Goal: Task Accomplishment & Management: Manage account settings

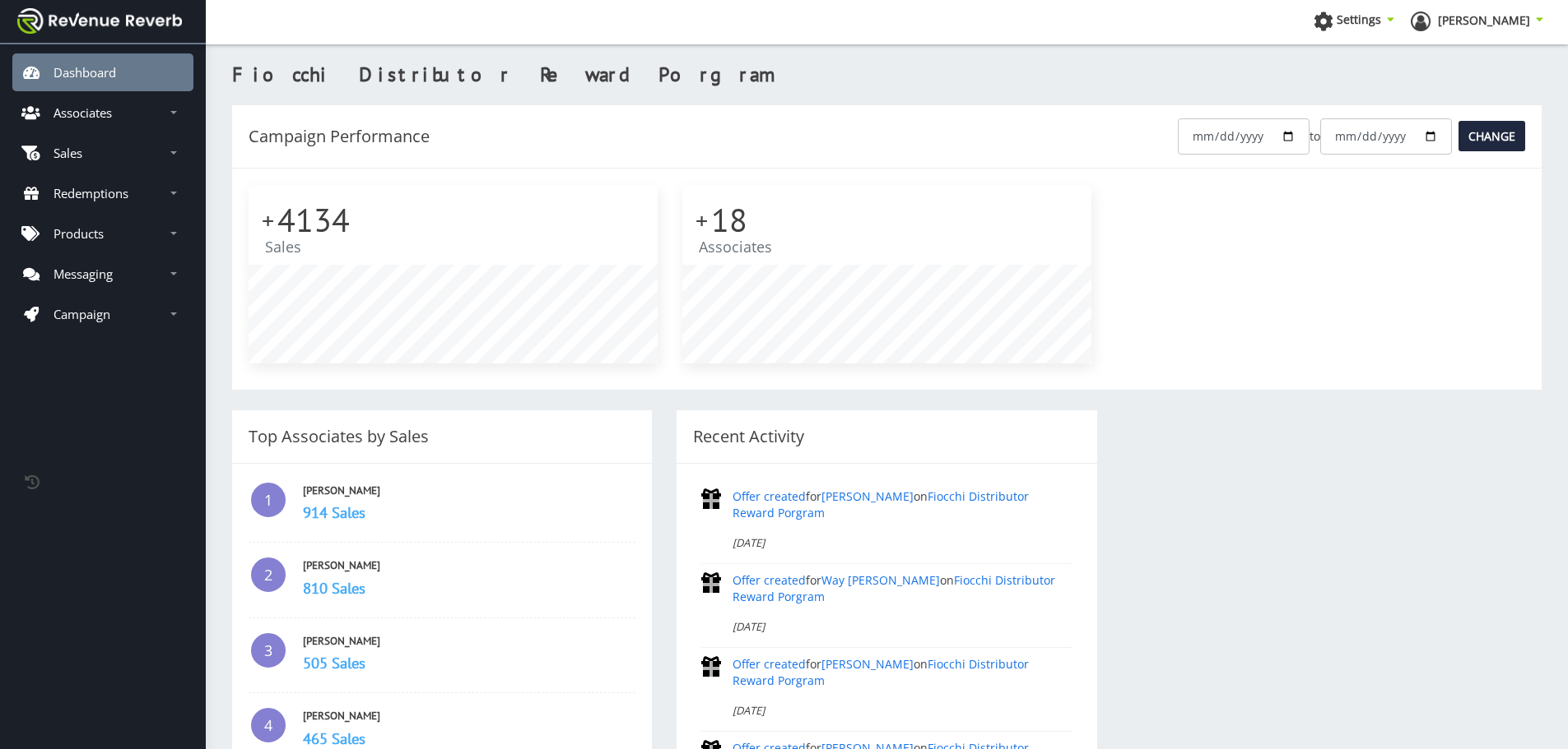
scroll to position [178, 409]
click at [95, 111] on p "Associates" at bounding box center [82, 112] width 58 height 16
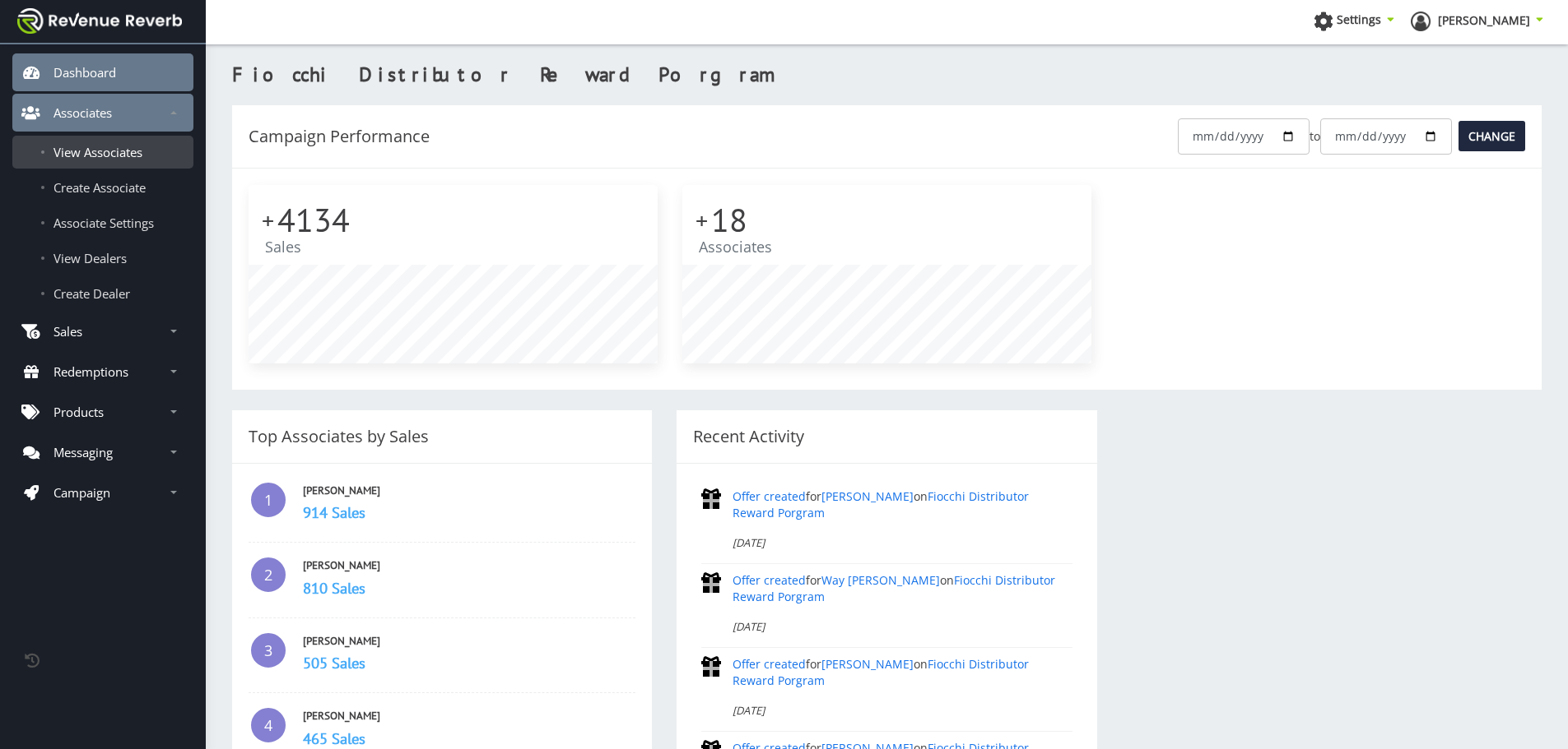
click at [95, 165] on link "View Associates" at bounding box center [103, 152] width 181 height 33
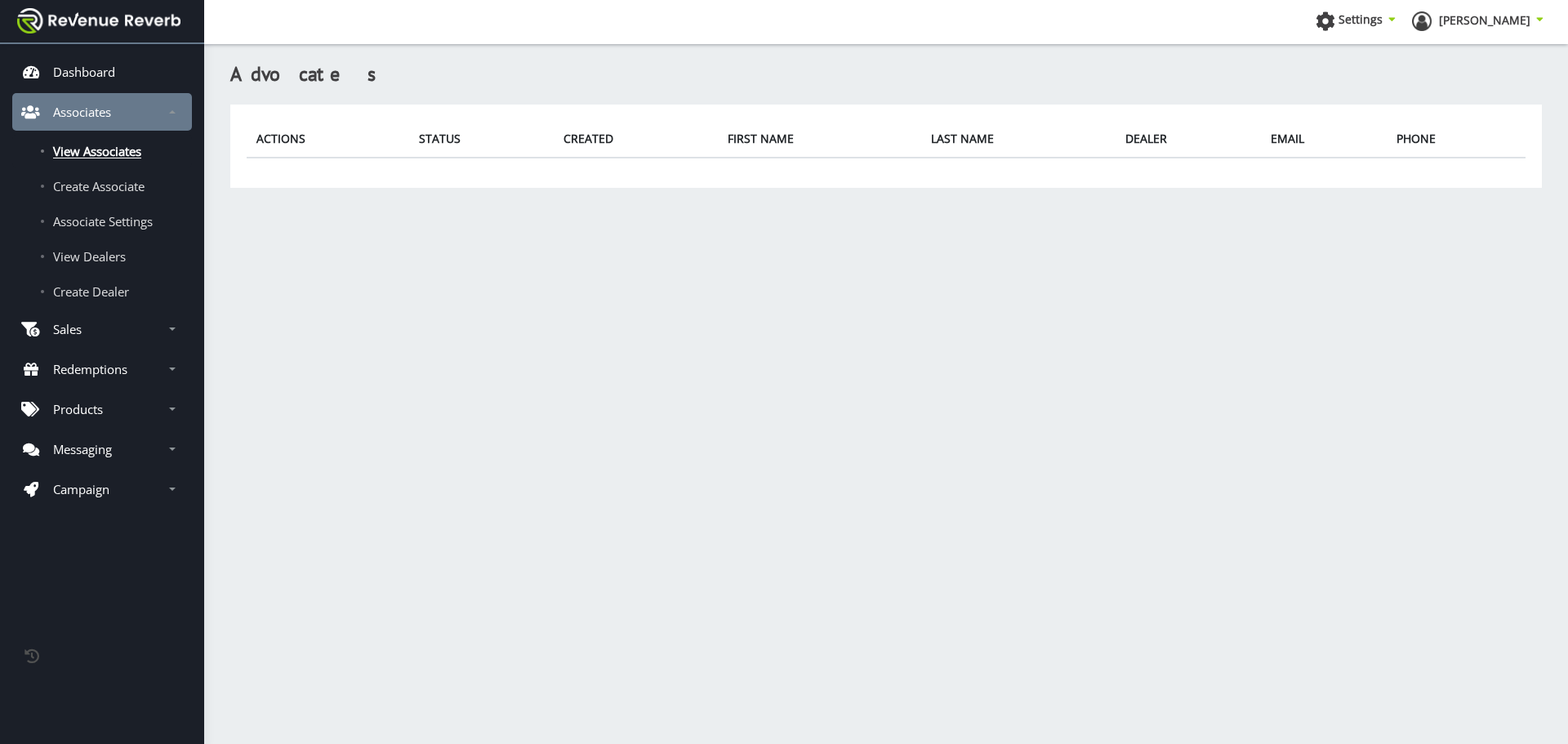
click at [82, 152] on span "View Associates" at bounding box center [96, 150] width 88 height 16
click at [111, 148] on span "View Associates" at bounding box center [96, 150] width 88 height 16
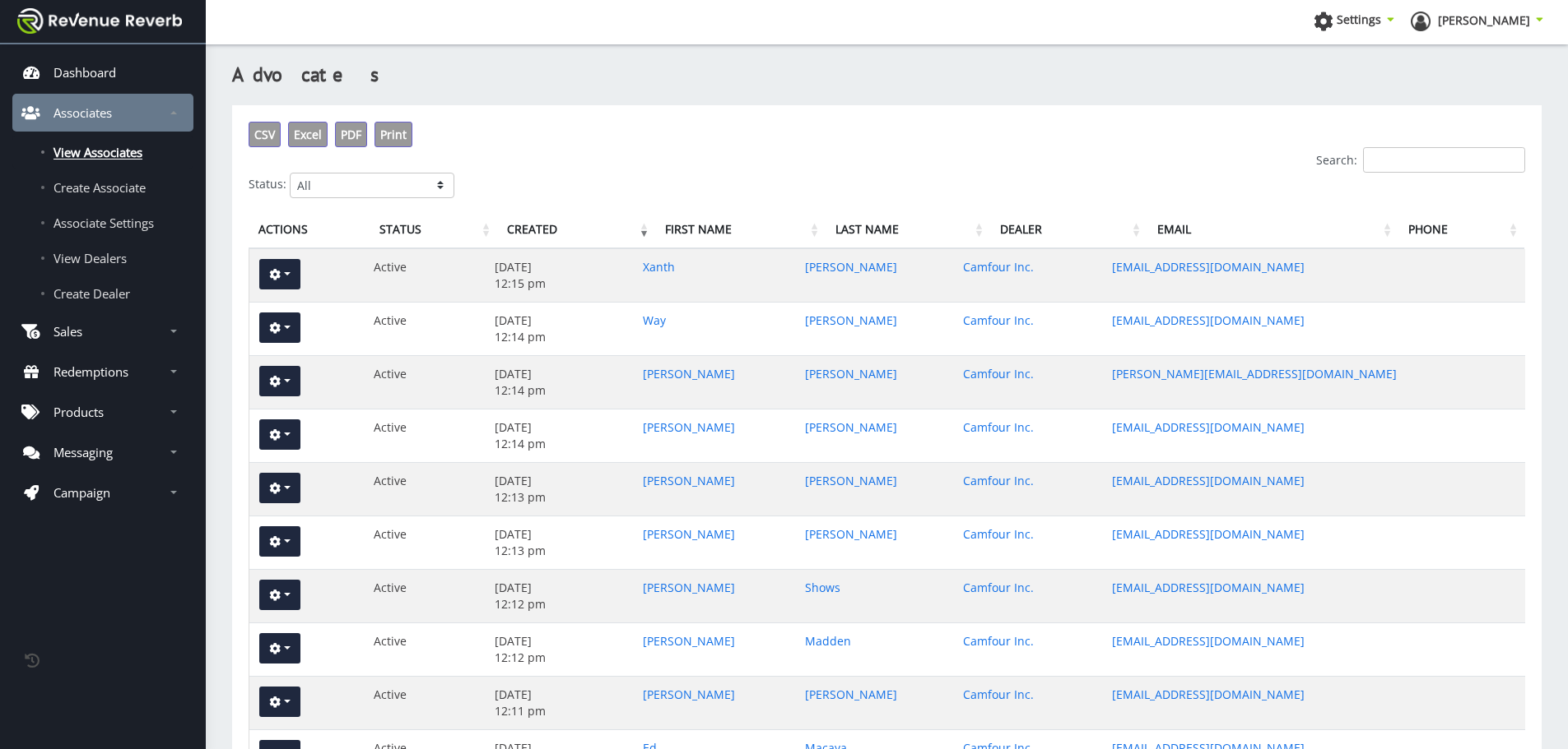
scroll to position [13, 13]
click at [1416, 160] on input "Search:" at bounding box center [1444, 160] width 162 height 25
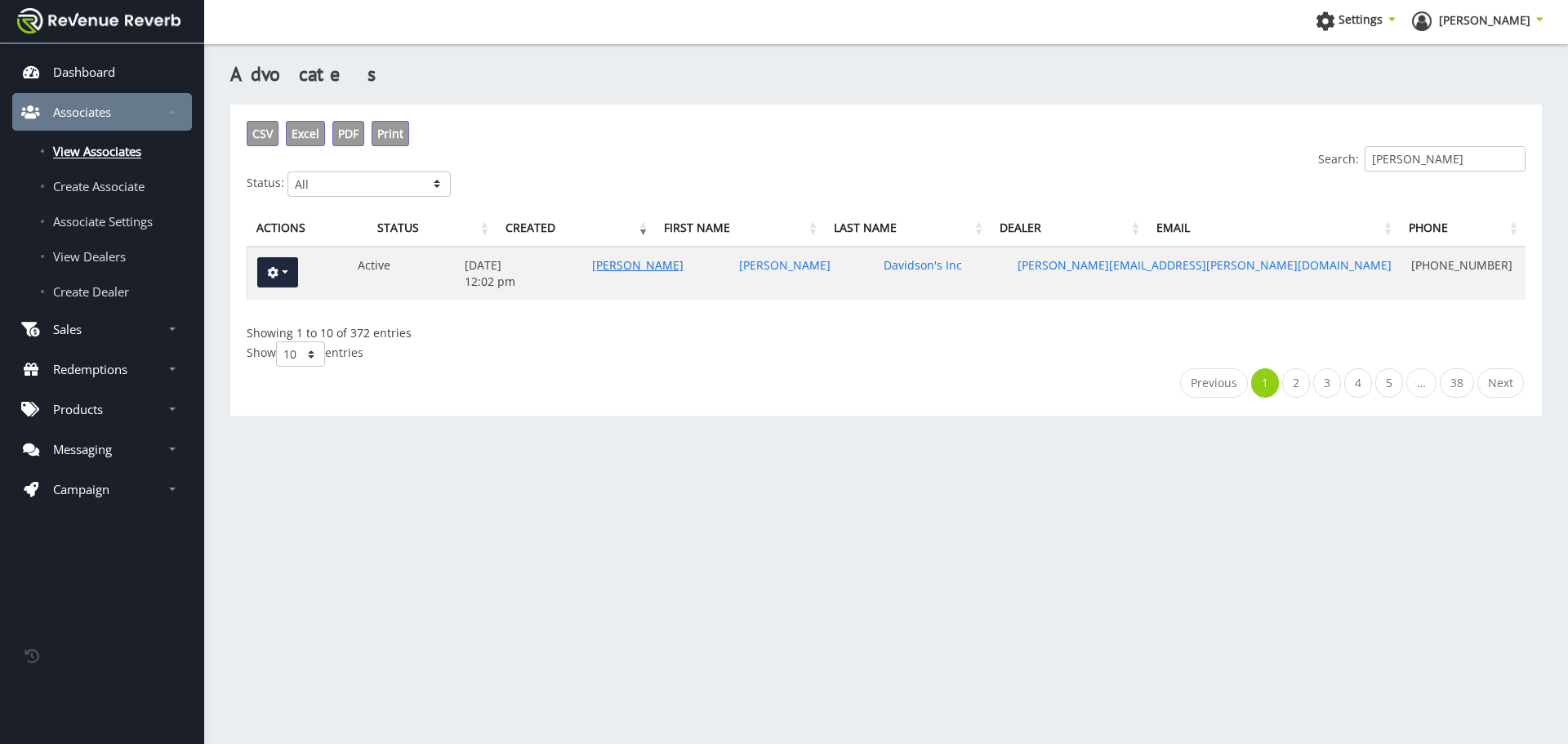
type input "amanda"
click at [683, 262] on link "Amanda" at bounding box center [637, 265] width 91 height 16
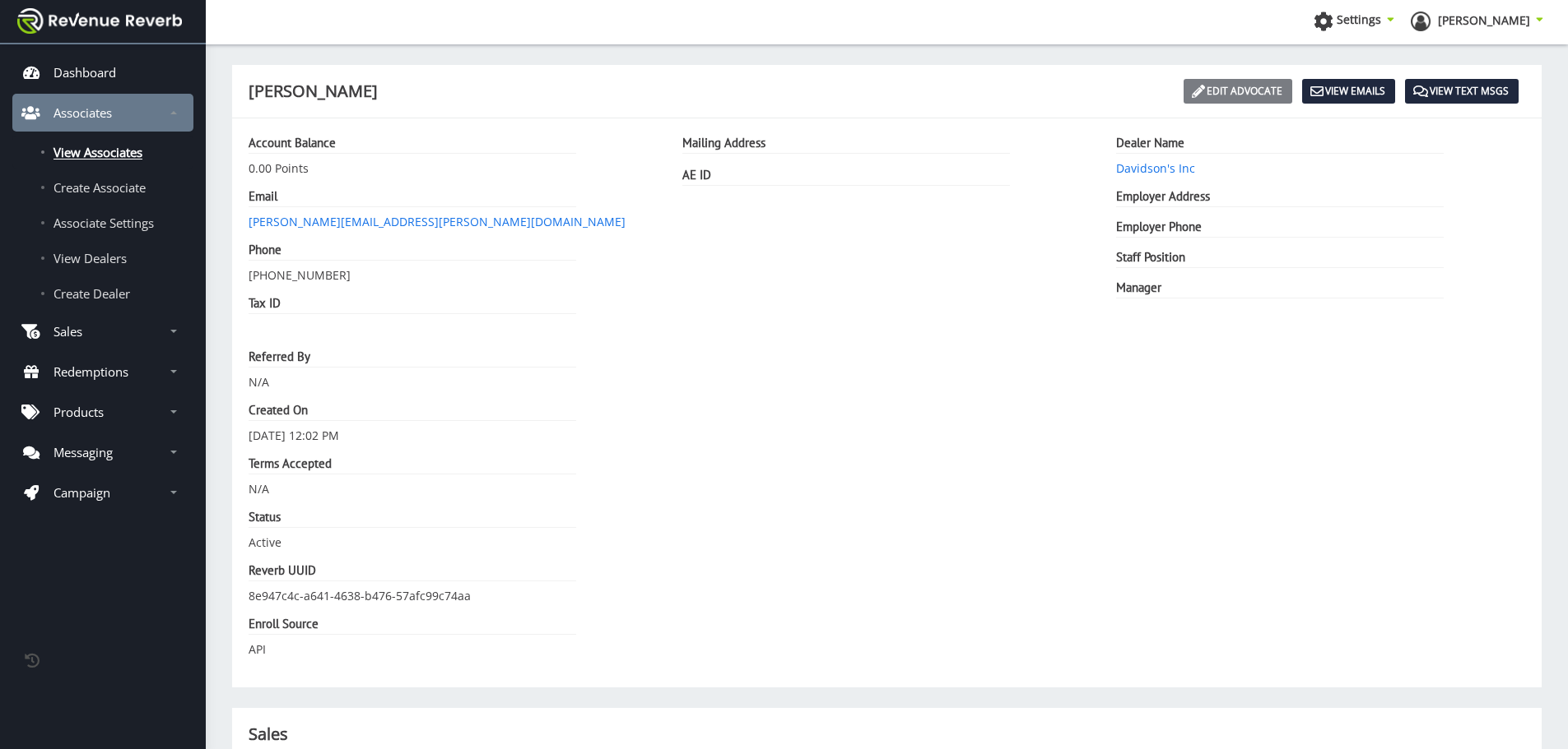
click at [1215, 88] on link "Edit Advocate" at bounding box center [1238, 91] width 109 height 24
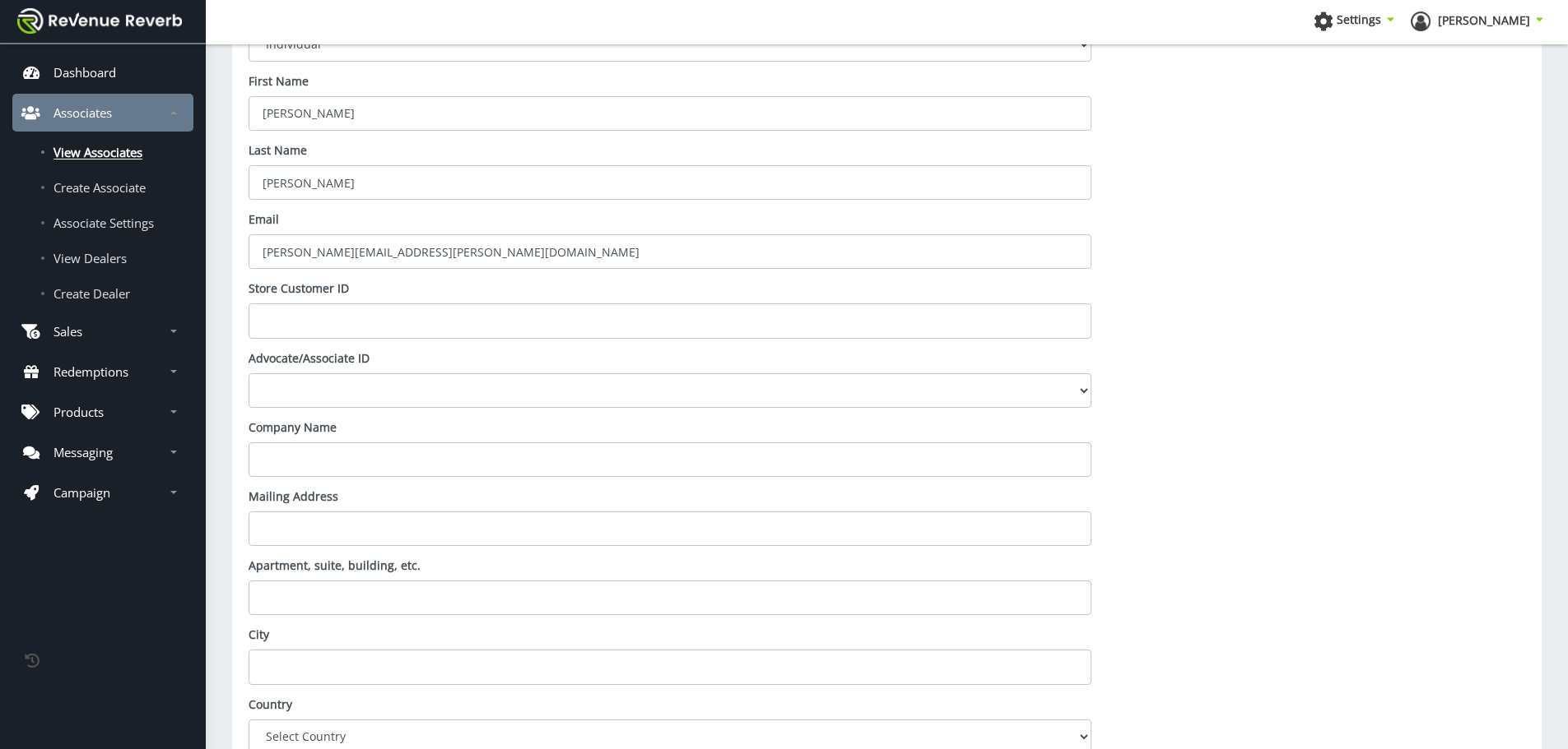
scroll to position [1072, 0]
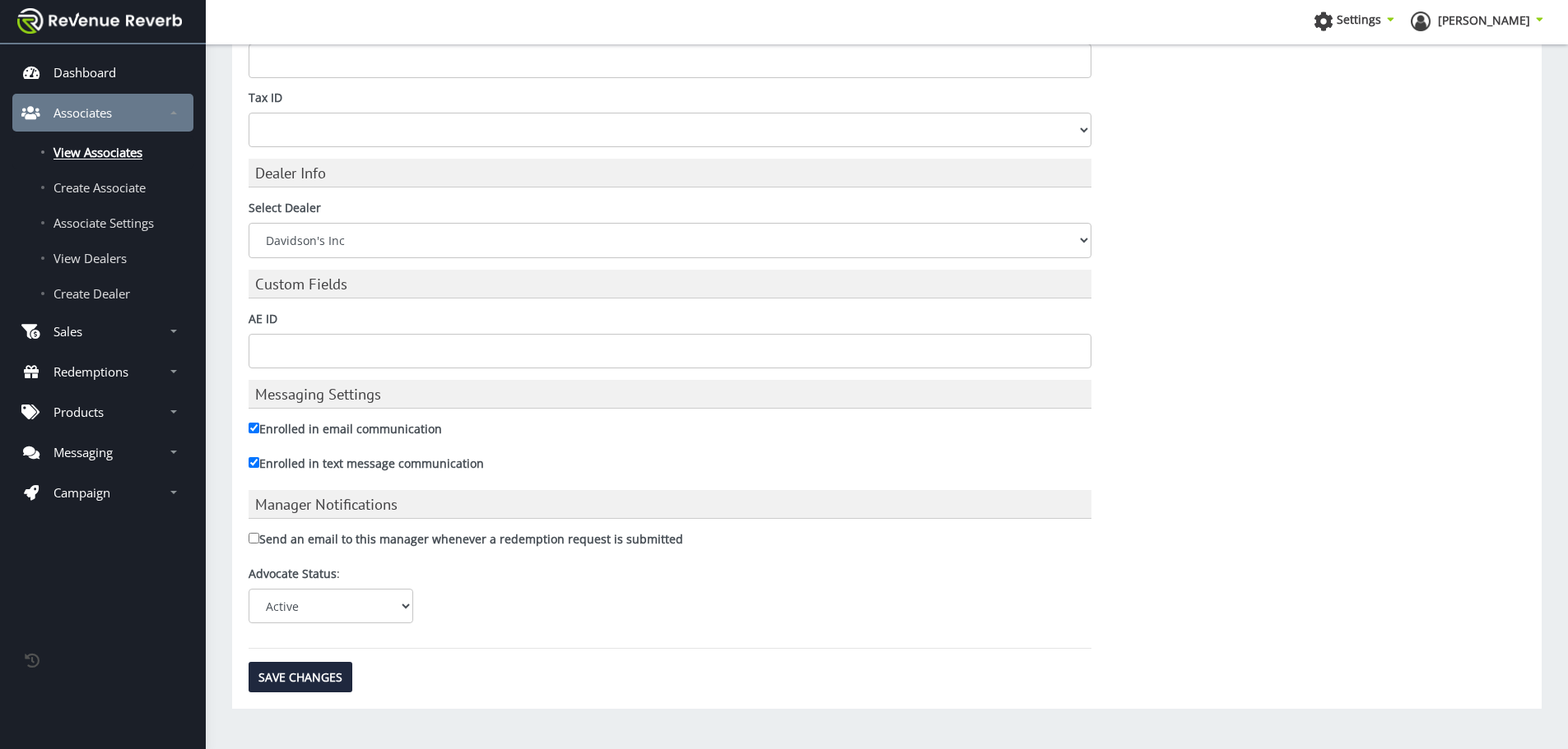
click at [252, 540] on input "Send an email to this manager whenever a redemption request is submitted" at bounding box center [253, 538] width 11 height 11
checkbox input "true"
click at [297, 682] on input "Save Changes" at bounding box center [300, 677] width 104 height 30
type input "Saving..."
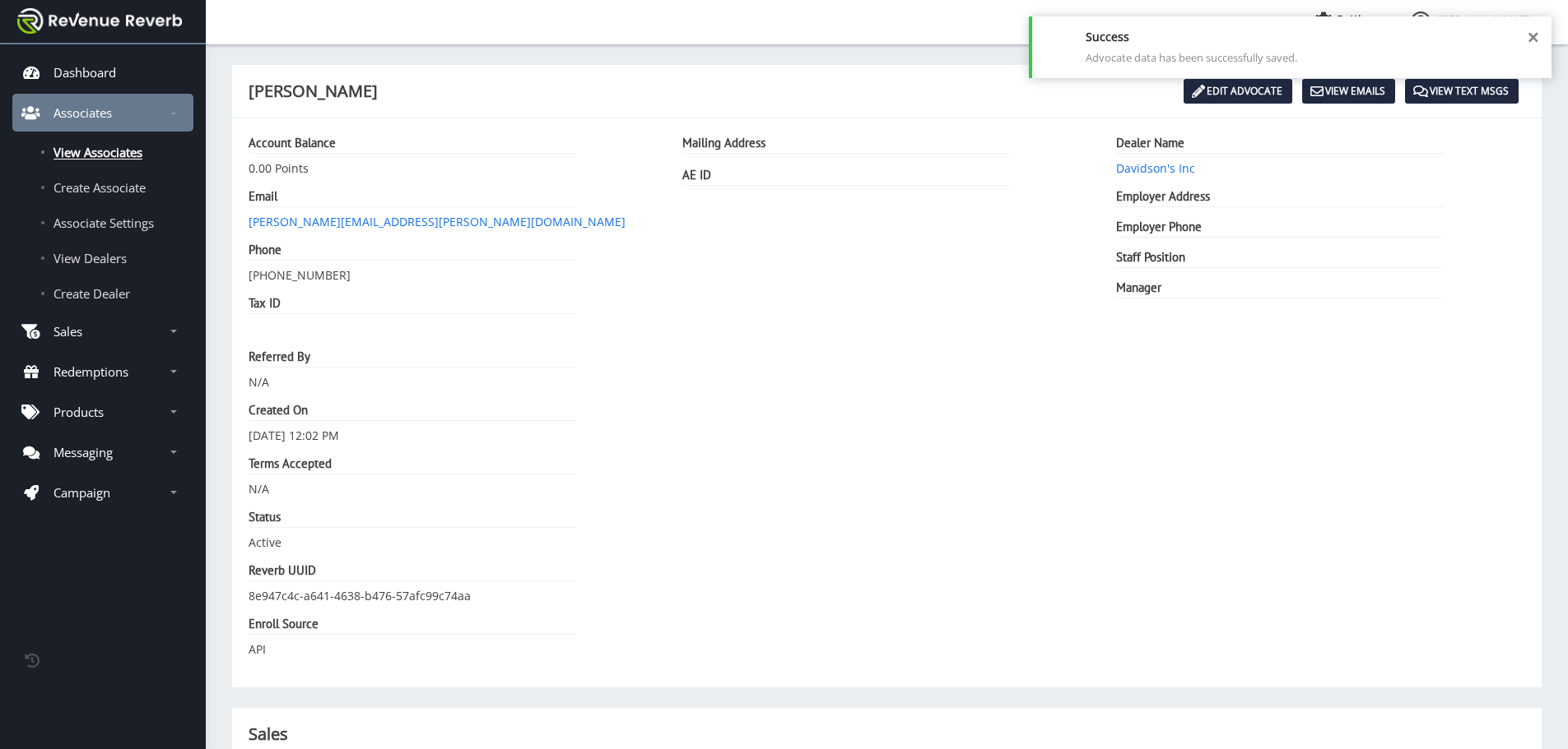
scroll to position [13, 13]
drag, startPoint x: 1244, startPoint y: 95, endPoint x: 1234, endPoint y: 102, distance: 12.2
click at [1244, 95] on link "Edit Advocate" at bounding box center [1238, 91] width 109 height 24
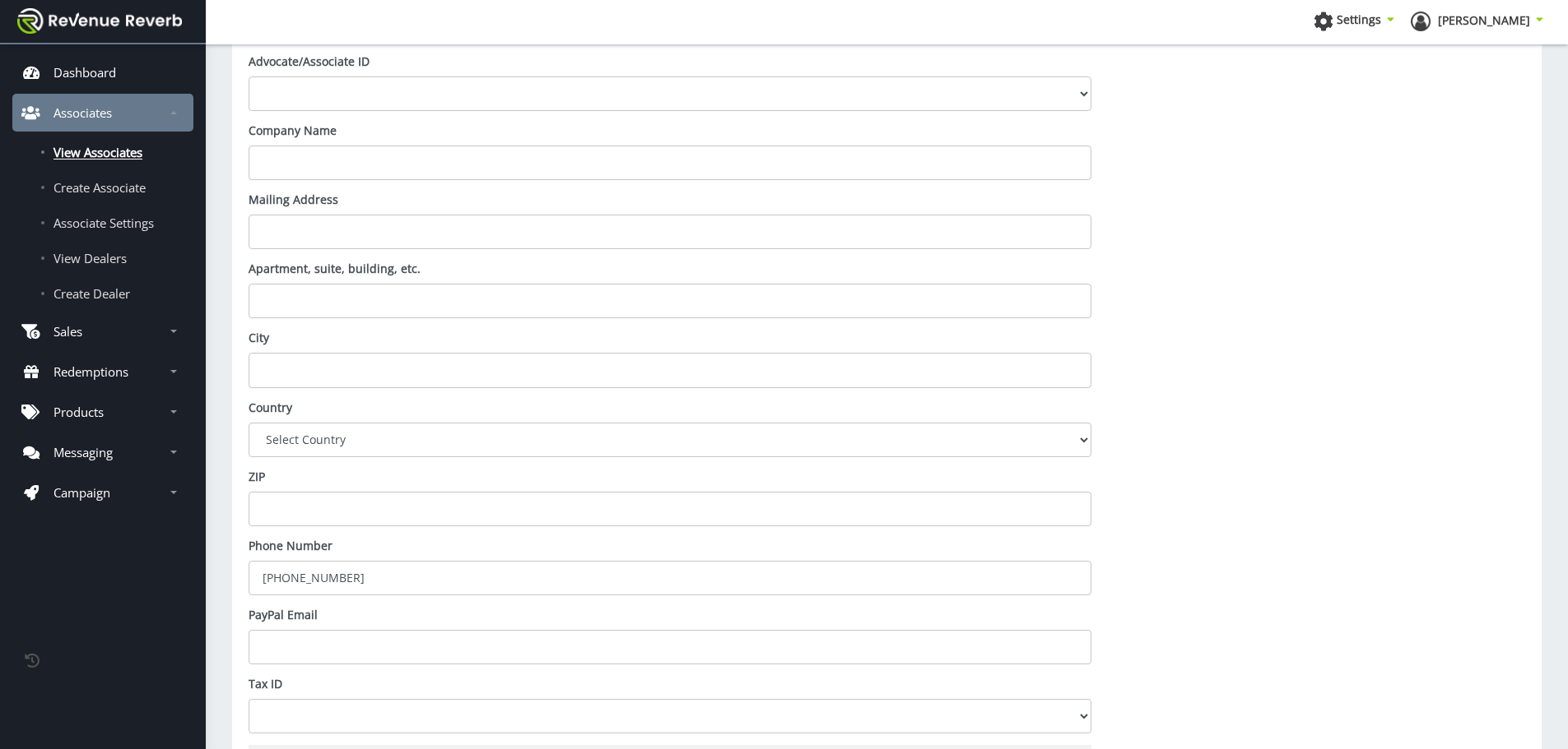
scroll to position [1072, 0]
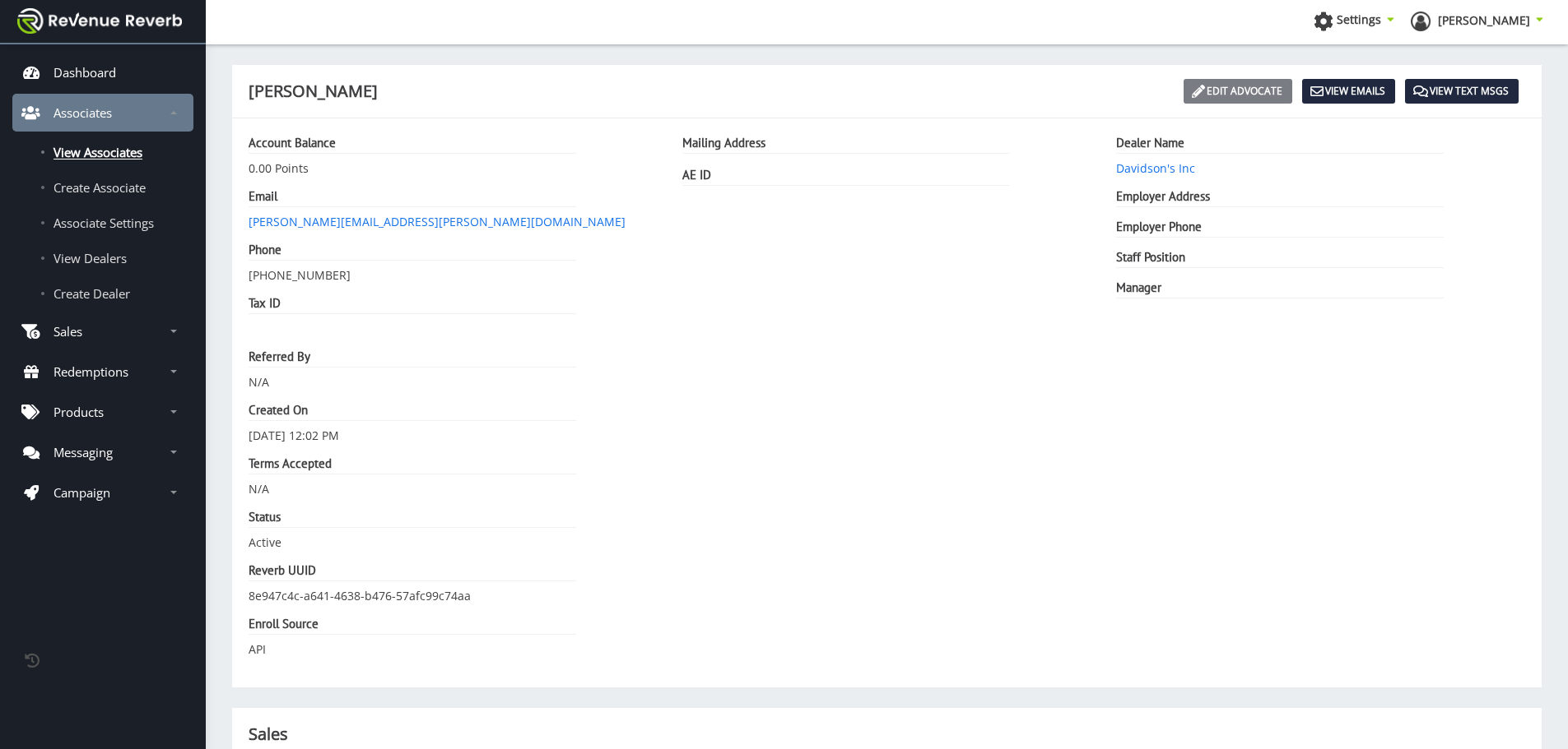
click at [1234, 97] on link "Edit Advocate" at bounding box center [1238, 91] width 109 height 24
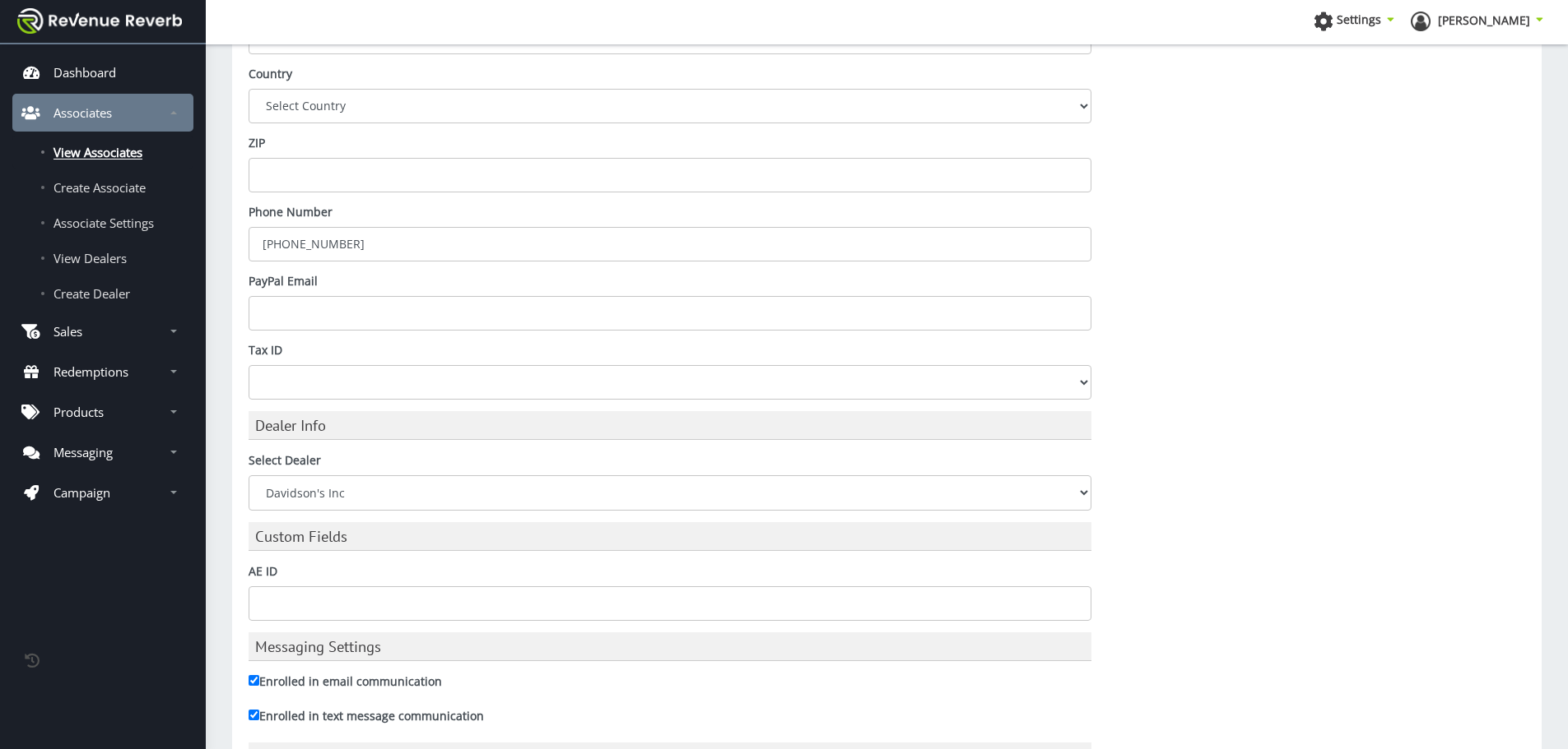
scroll to position [1072, 0]
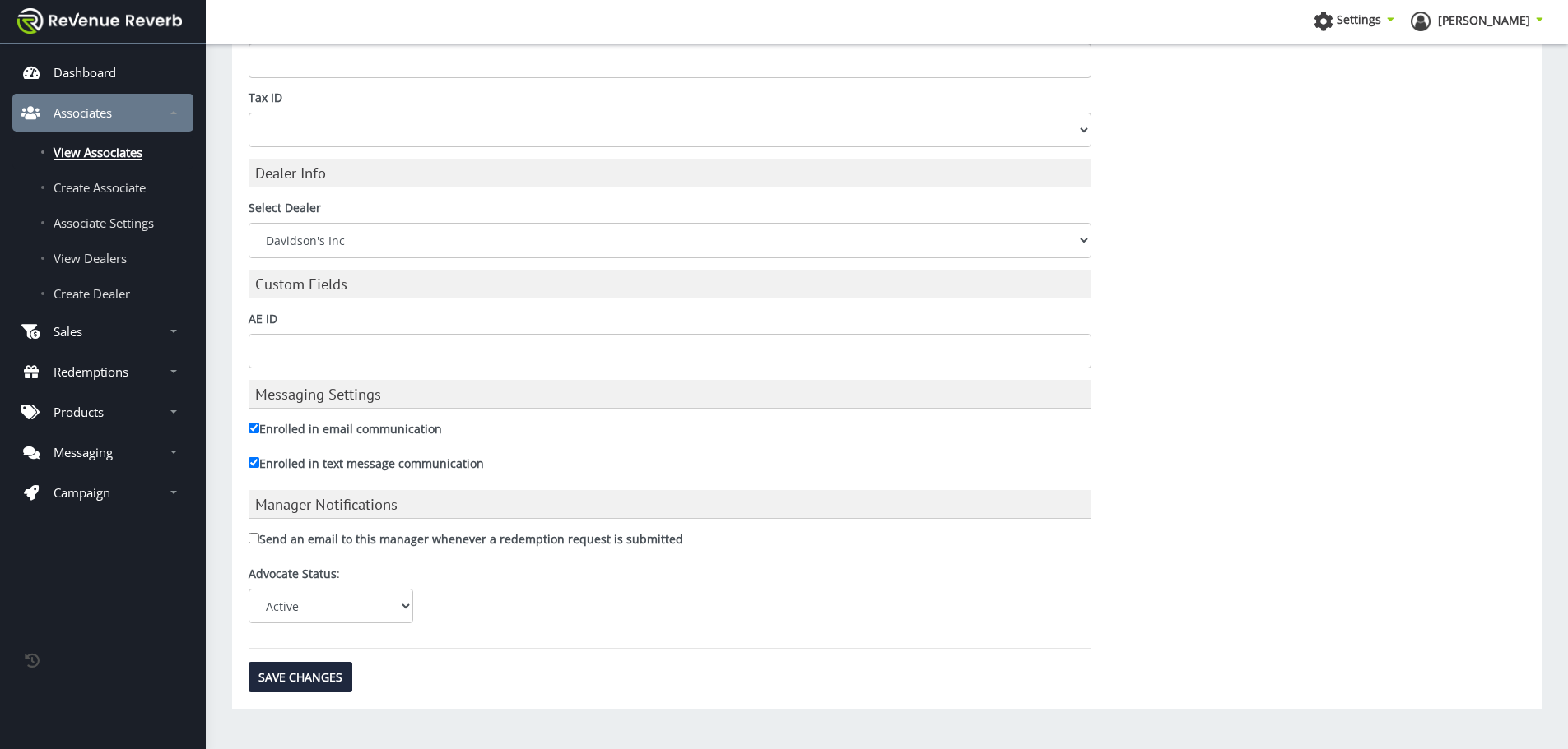
click at [354, 543] on label "Send an email to this manager whenever a redemption request is submitted" at bounding box center [466, 539] width 434 height 16
click at [259, 543] on input "Send an email to this manager whenever a redemption request is submitted" at bounding box center [253, 538] width 11 height 11
checkbox input "true"
drag, startPoint x: 299, startPoint y: 665, endPoint x: 318, endPoint y: 665, distance: 19.0
click at [299, 665] on input "Save Changes" at bounding box center [300, 677] width 104 height 30
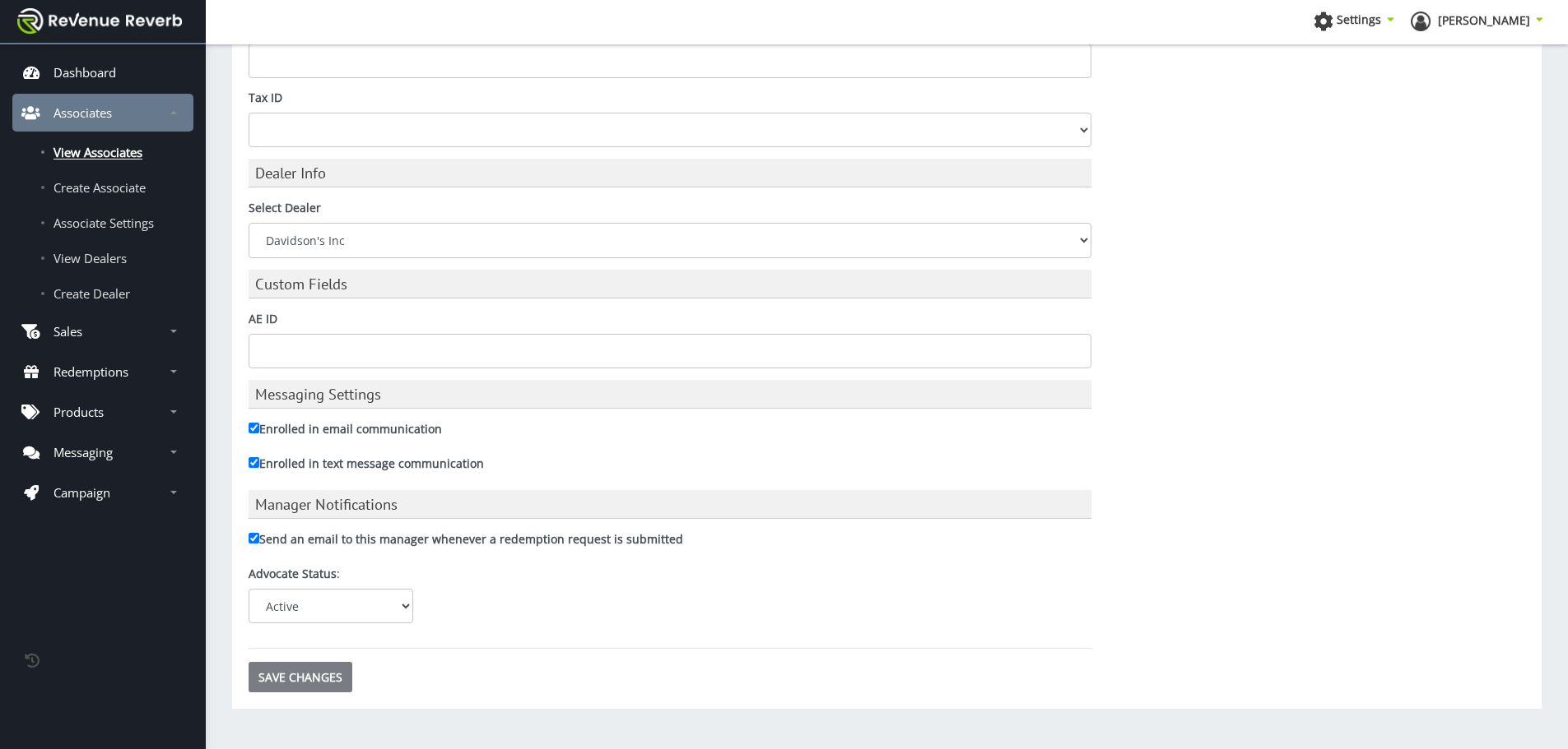
type input "Saving..."
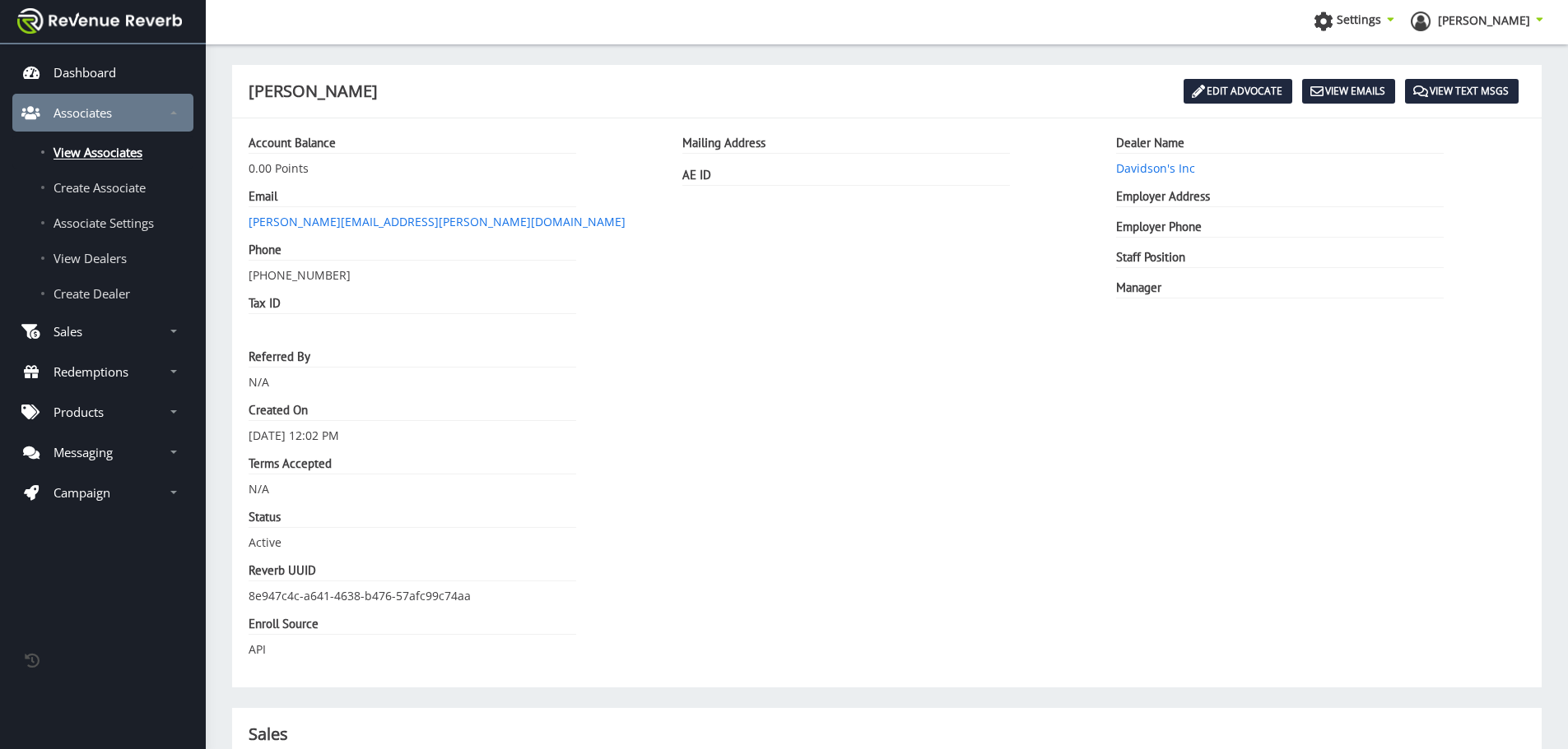
click at [975, 517] on div "Mailing Address AE ID" at bounding box center [886, 403] width 433 height 536
click at [1261, 95] on link "Edit Advocate" at bounding box center [1238, 91] width 109 height 24
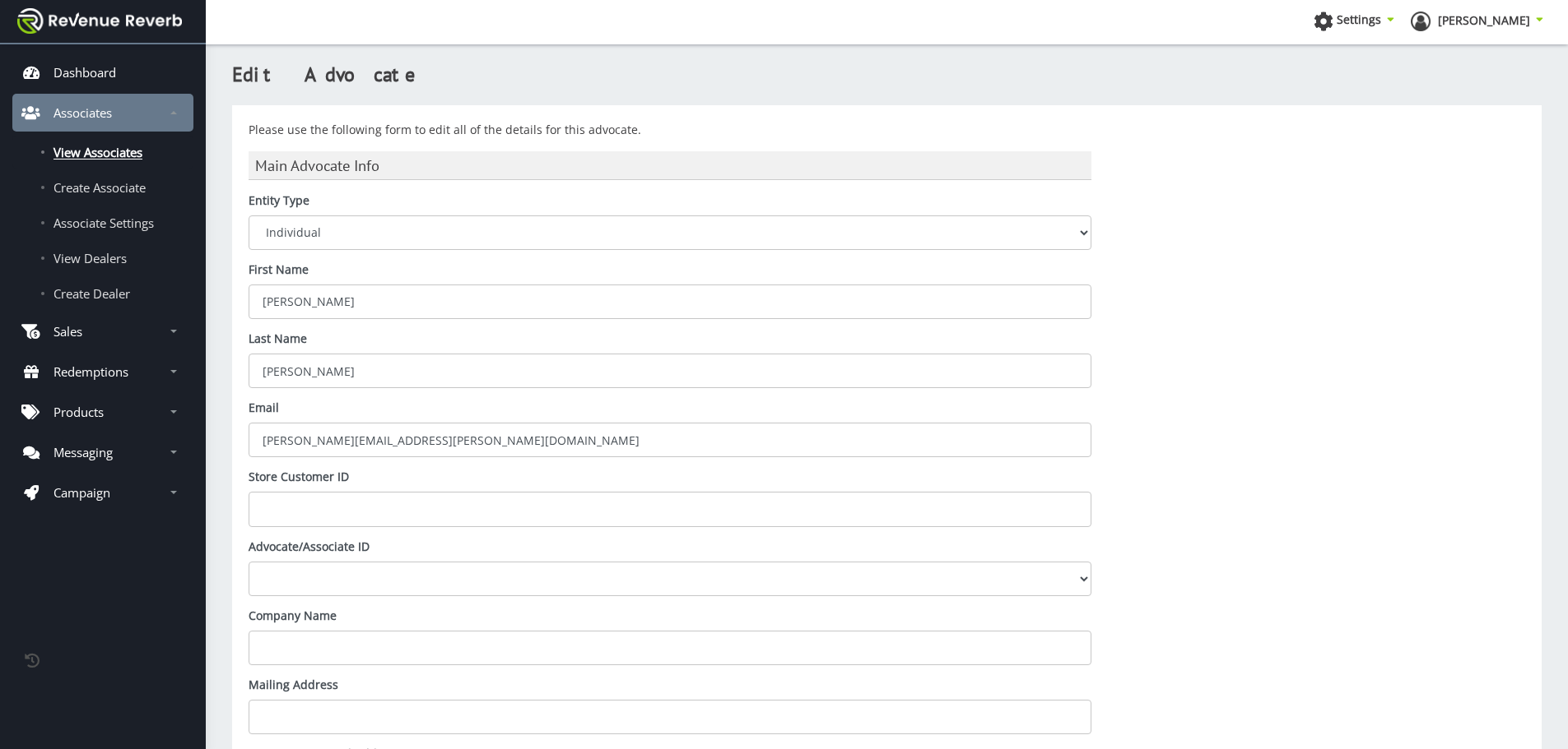
scroll to position [1072, 0]
